Goal: Find specific page/section: Find specific page/section

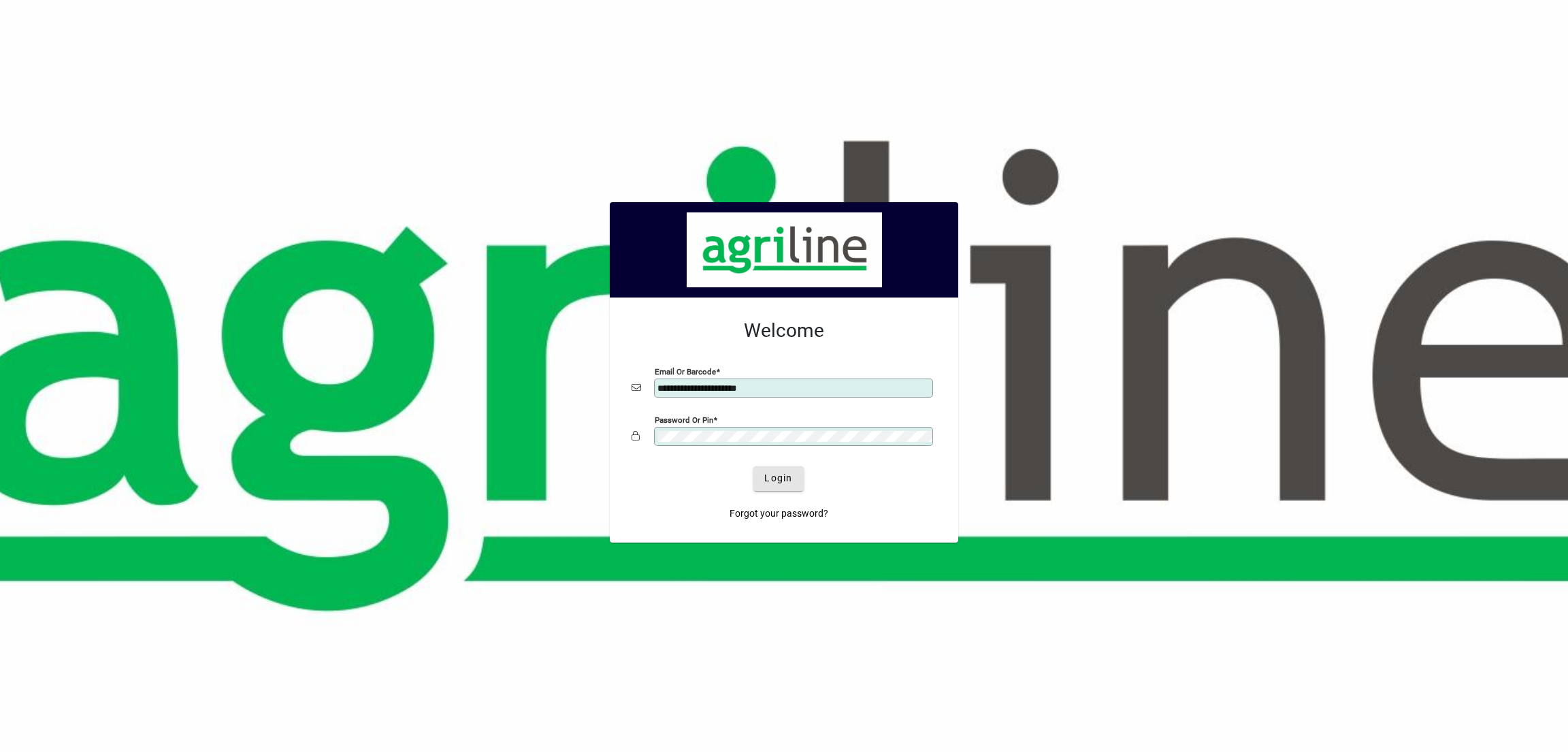
click at [794, 482] on span "submit" at bounding box center [779, 479] width 50 height 33
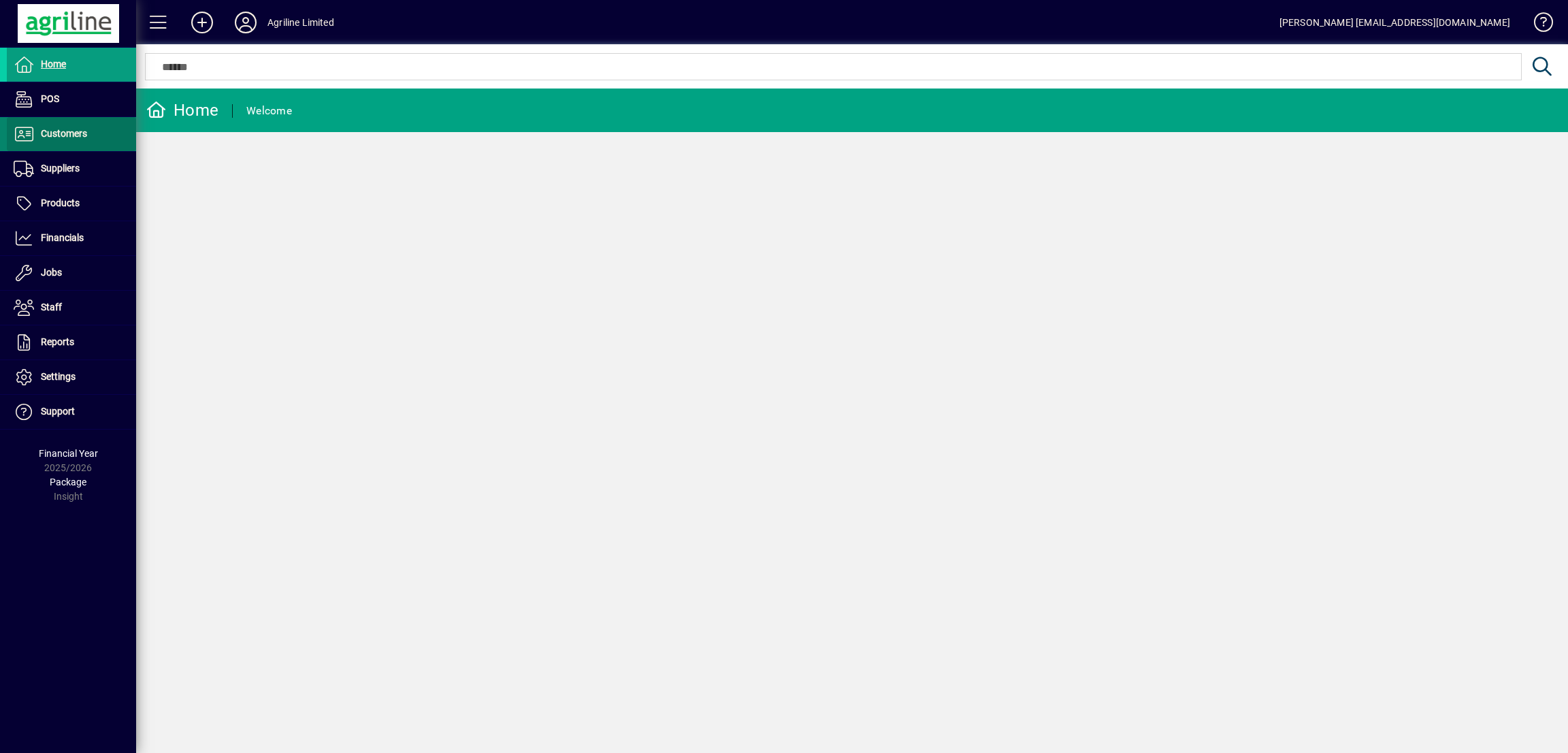
click at [57, 138] on span "Customers" at bounding box center [63, 133] width 46 height 11
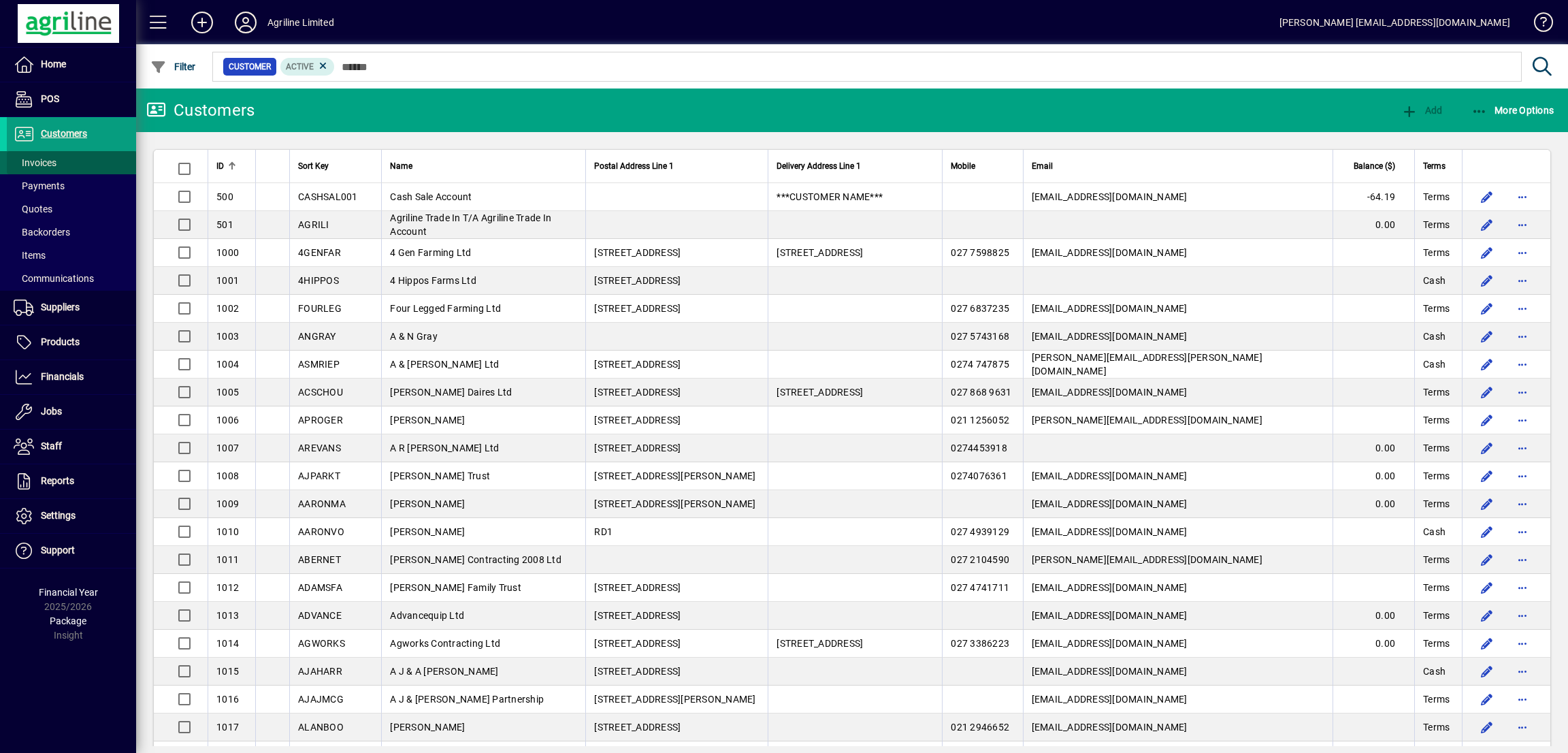
click at [48, 161] on span "Invoices" at bounding box center [35, 163] width 43 height 11
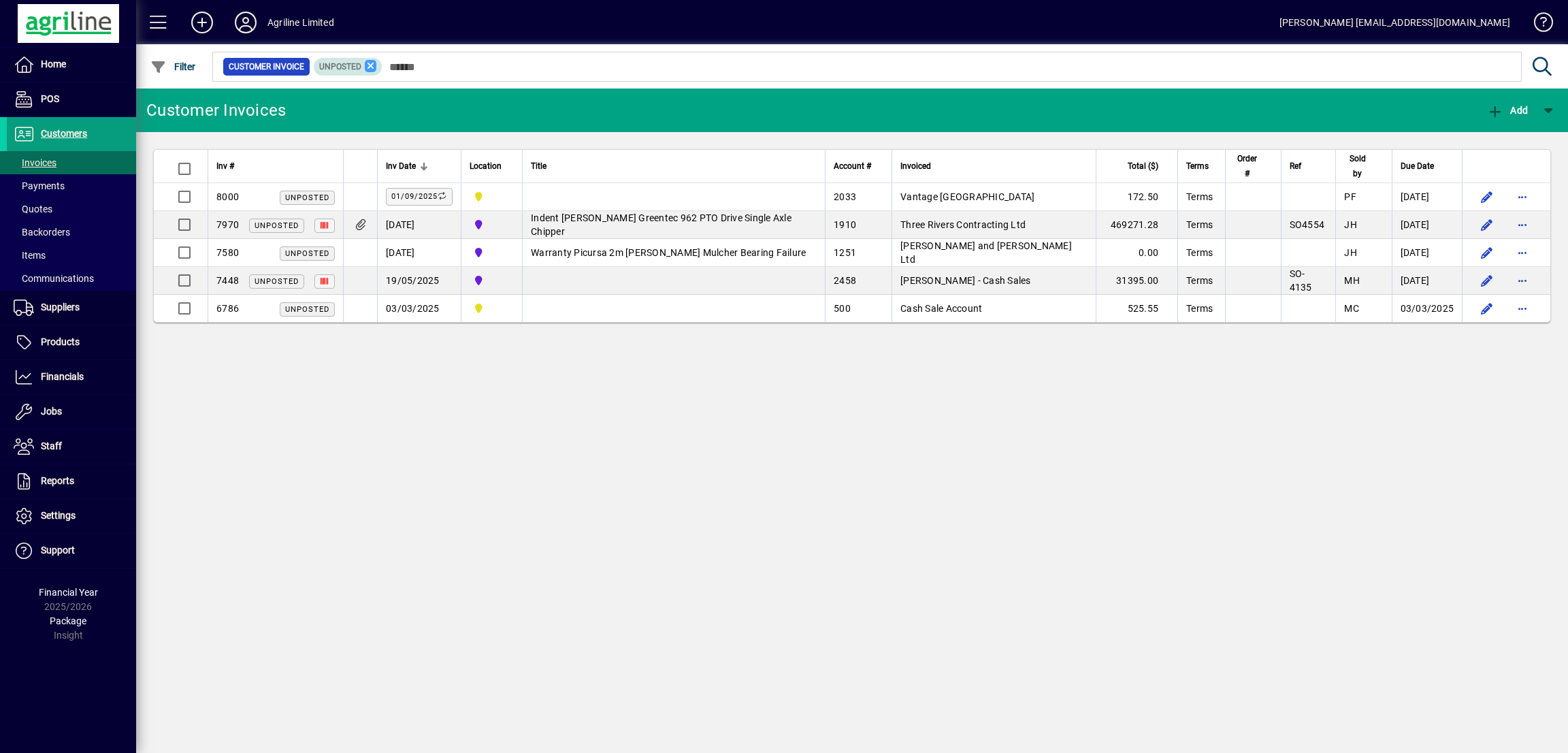
click at [368, 62] on icon at bounding box center [370, 65] width 12 height 13
